Goal: Find specific page/section: Find specific page/section

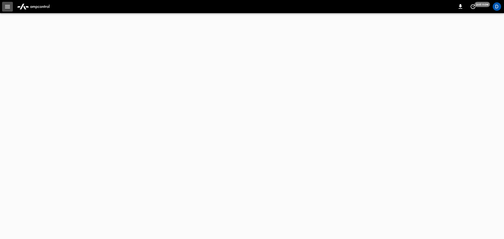
click at [12, 10] on button "button" at bounding box center [7, 7] width 11 height 10
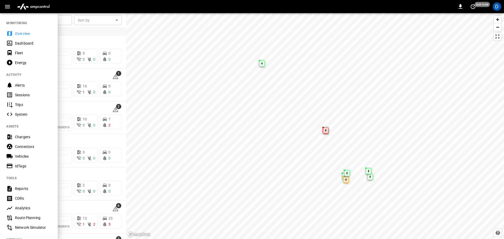
click at [75, 31] on div at bounding box center [252, 119] width 504 height 239
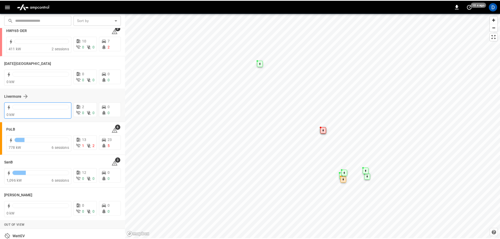
scroll to position [79, 0]
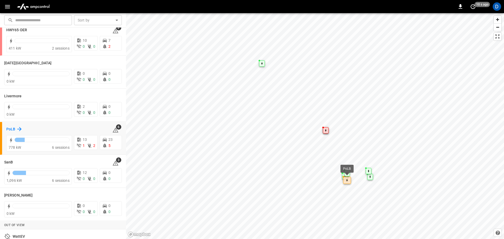
click at [13, 130] on h6 "PoLB" at bounding box center [10, 129] width 9 height 6
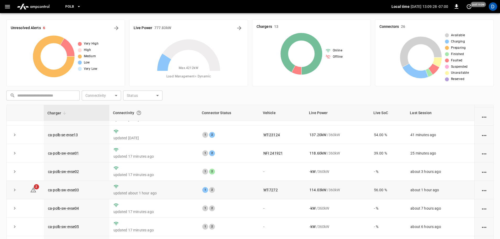
scroll to position [91, 0]
